Goal: Transaction & Acquisition: Purchase product/service

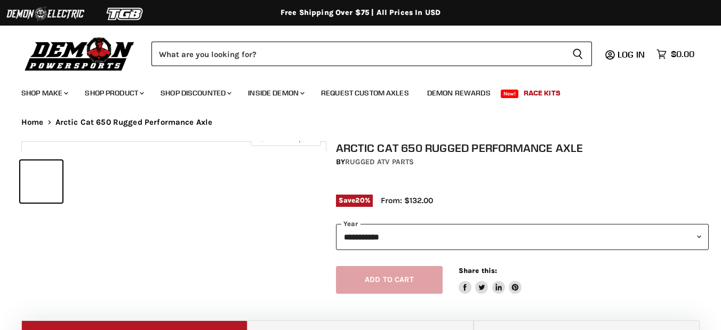
select select "******"
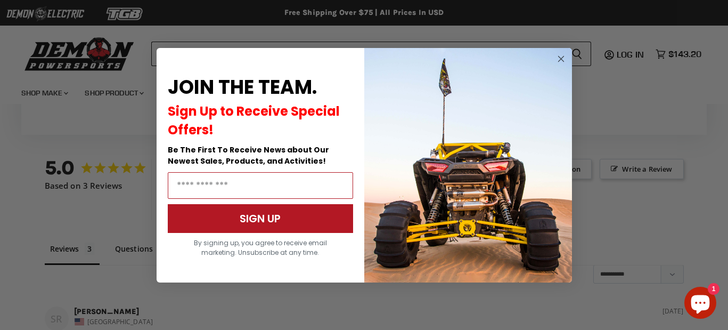
scroll to position [660, 0]
